Goal: Task Accomplishment & Management: Use online tool/utility

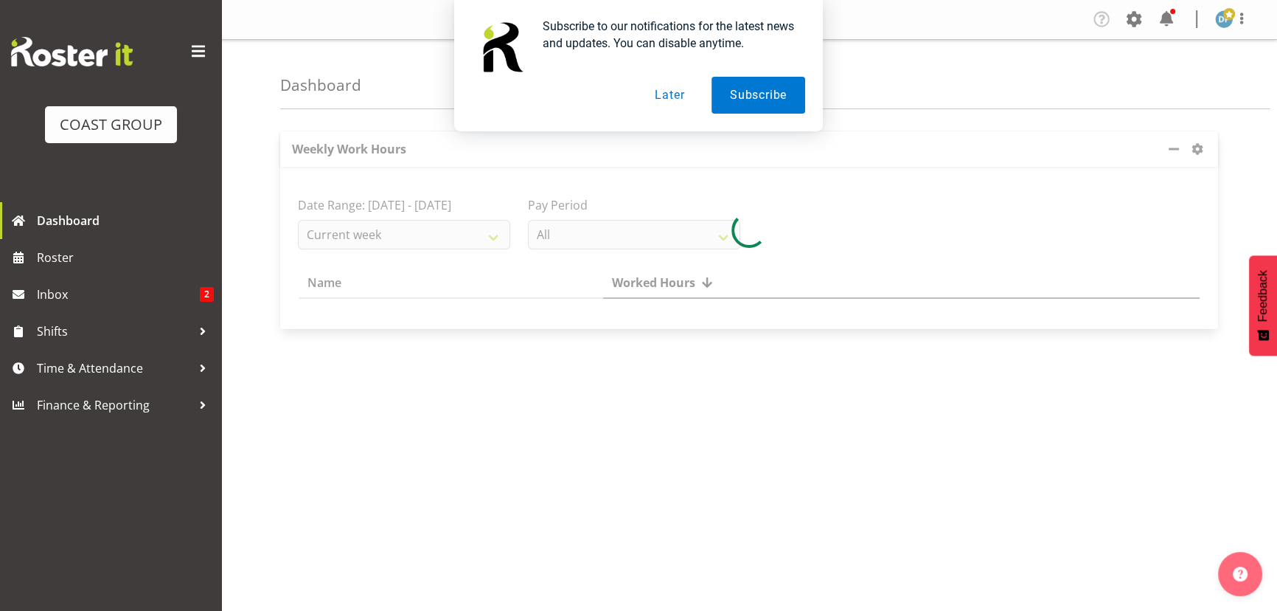
click at [670, 98] on button "Later" at bounding box center [669, 95] width 66 height 37
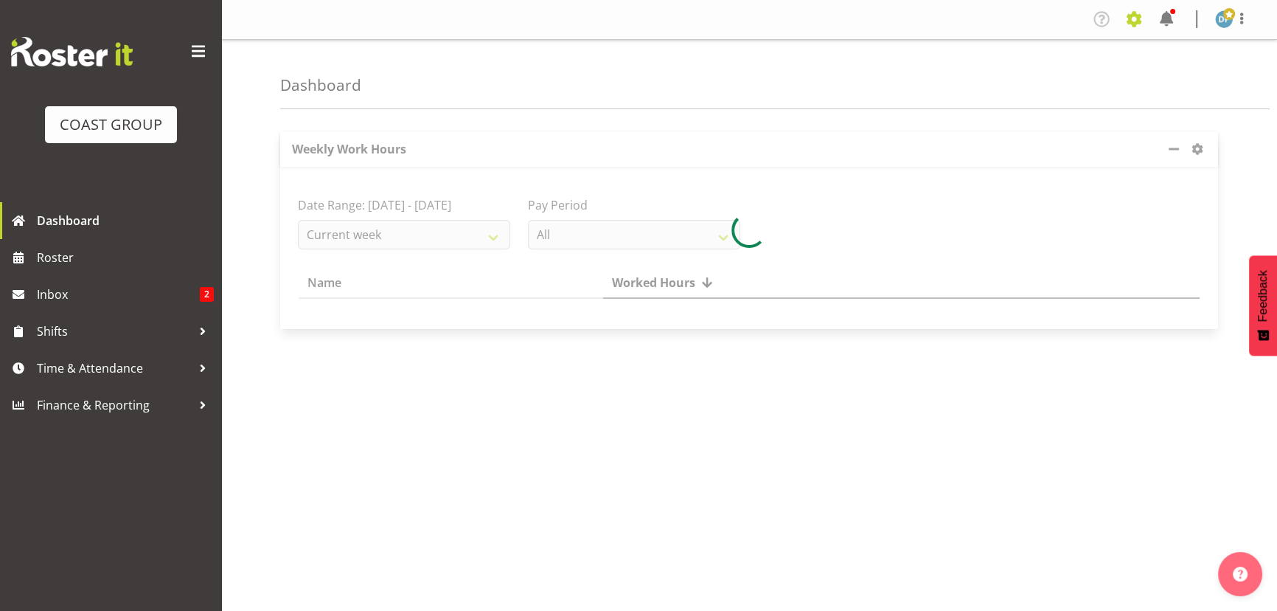
click at [1133, 10] on span at bounding box center [1134, 19] width 24 height 24
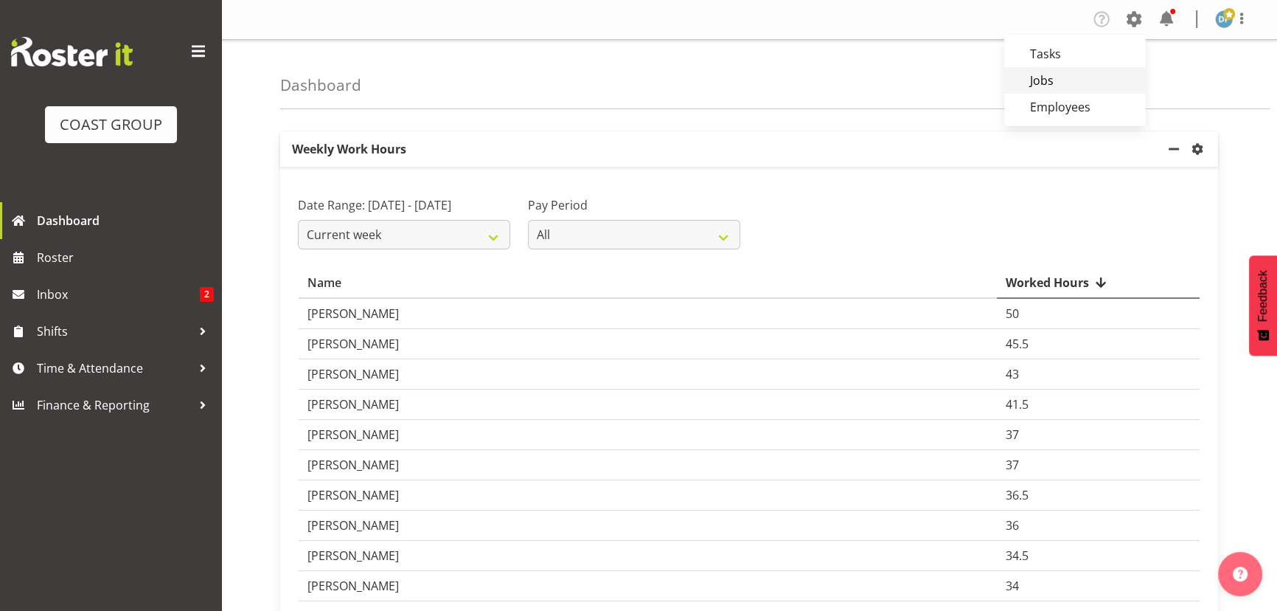
click at [1044, 80] on link "Jobs" at bounding box center [1075, 80] width 142 height 27
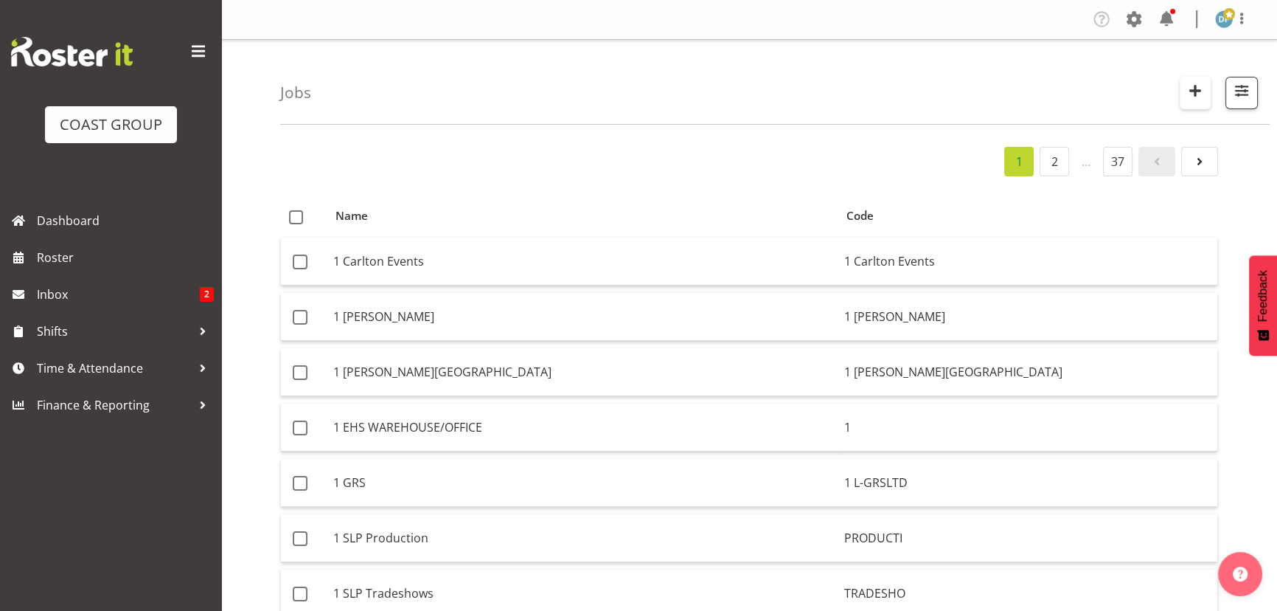
click at [1197, 86] on span "button" at bounding box center [1195, 90] width 19 height 19
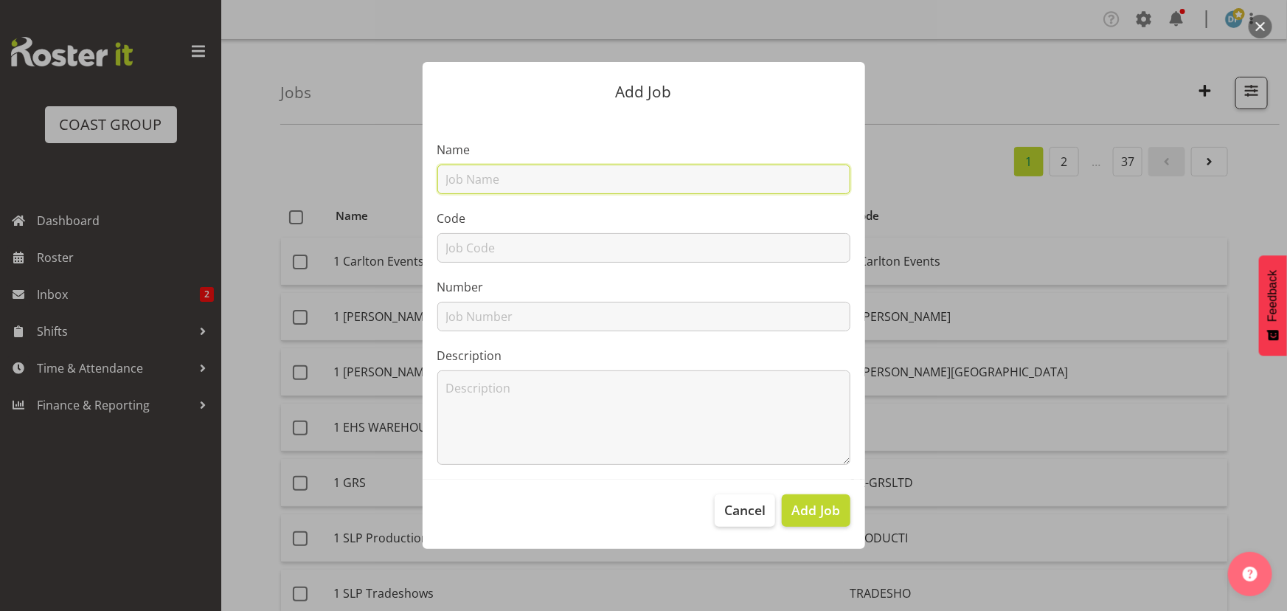
click at [465, 176] on input "text" at bounding box center [643, 178] width 413 height 29
type input "22510013 - Essence Agency @ NZSO"
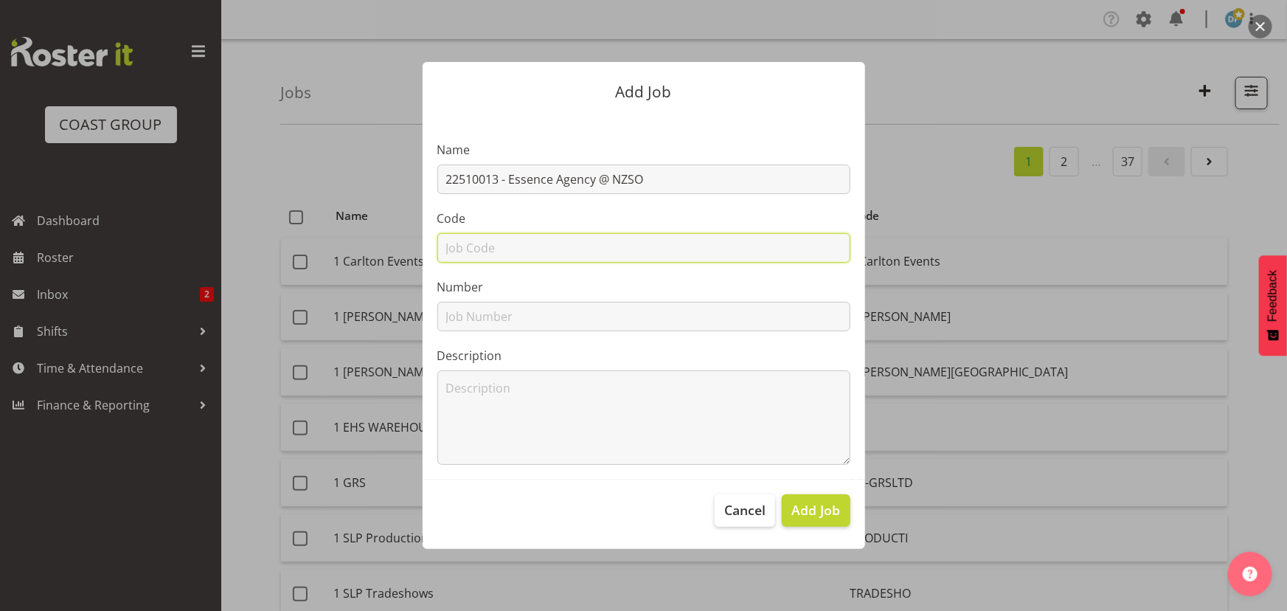
click at [493, 242] on input "text" at bounding box center [643, 247] width 413 height 29
type input "22510013"
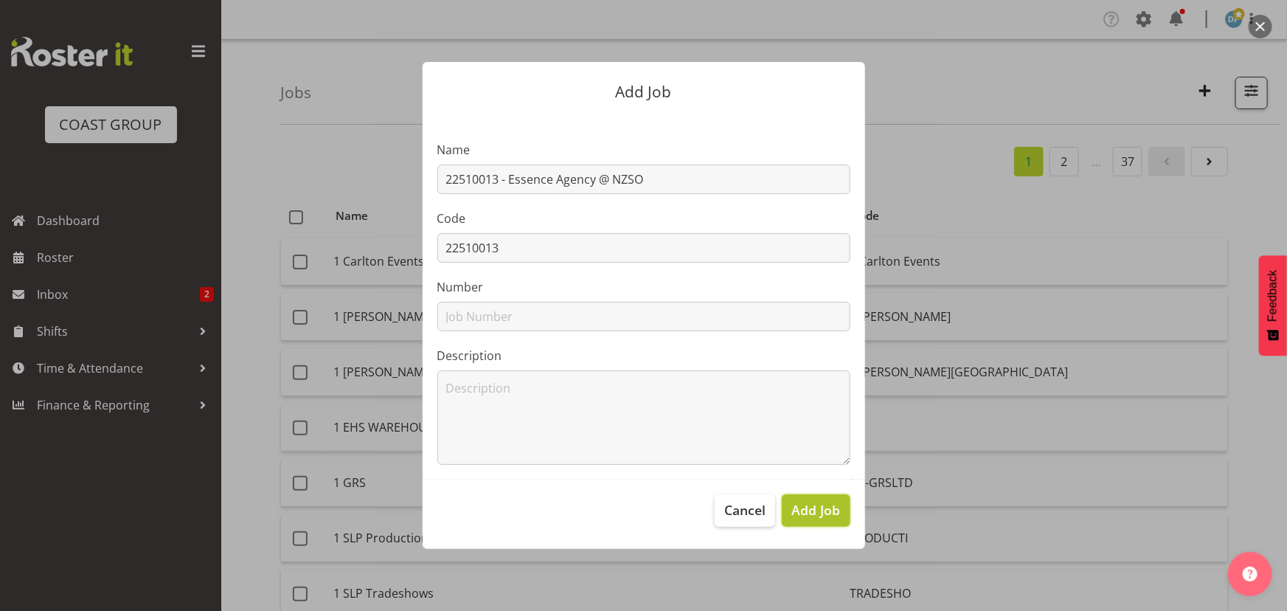
click at [823, 510] on span "Add Job" at bounding box center [815, 509] width 49 height 19
